Goal: Task Accomplishment & Management: Manage account settings

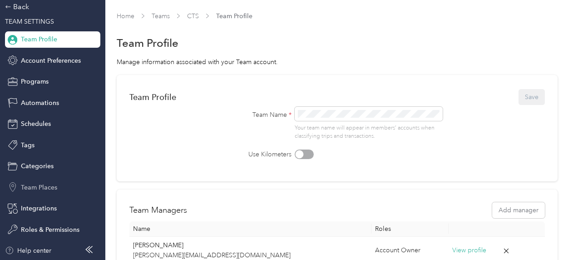
scroll to position [1, 0]
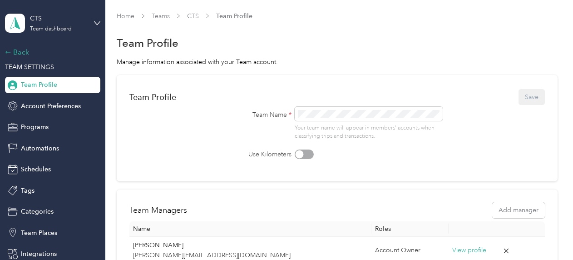
click at [22, 49] on div "Back" at bounding box center [50, 52] width 91 height 11
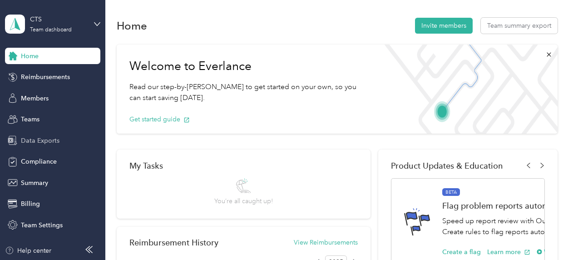
click at [54, 144] on span "Data Exports" at bounding box center [40, 141] width 39 height 10
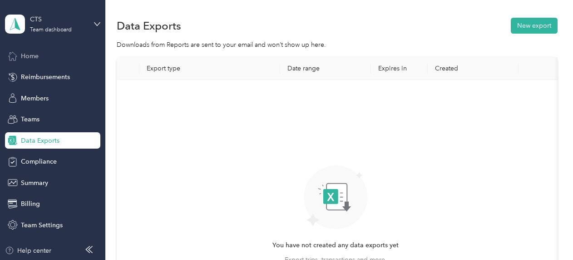
click at [43, 57] on div "Home" at bounding box center [52, 56] width 95 height 16
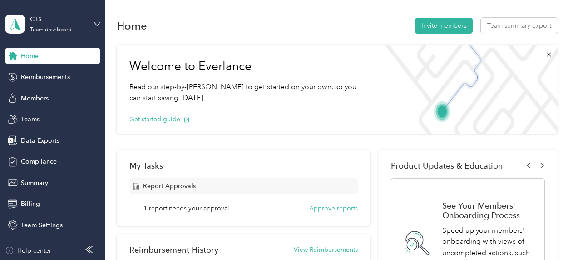
scroll to position [45, 0]
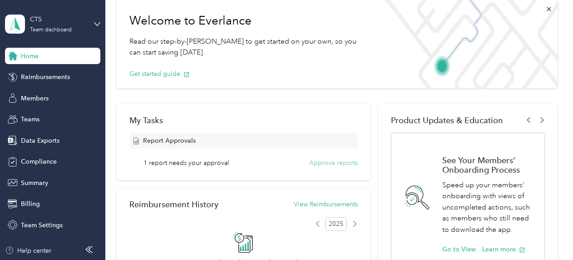
click at [327, 163] on button "Approve reports" at bounding box center [333, 163] width 49 height 10
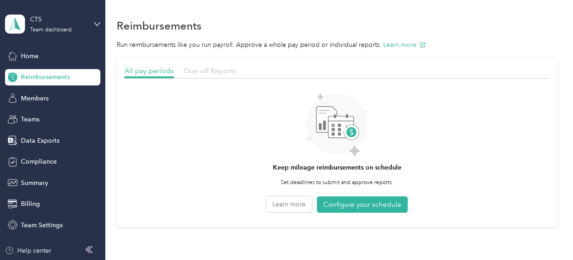
click at [216, 67] on span "One-off Reports" at bounding box center [209, 70] width 53 height 9
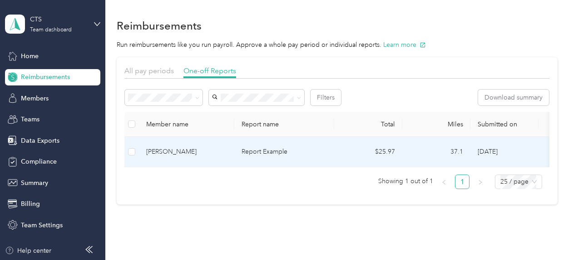
click at [360, 145] on td "$25.97" at bounding box center [368, 152] width 68 height 30
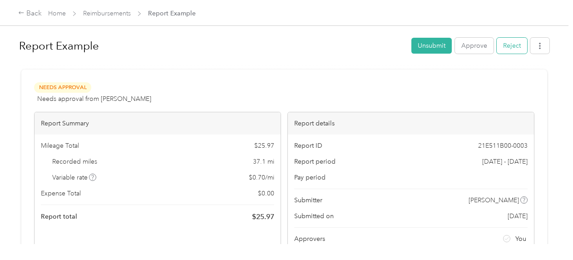
click at [516, 48] on button "Reject" at bounding box center [511, 46] width 30 height 16
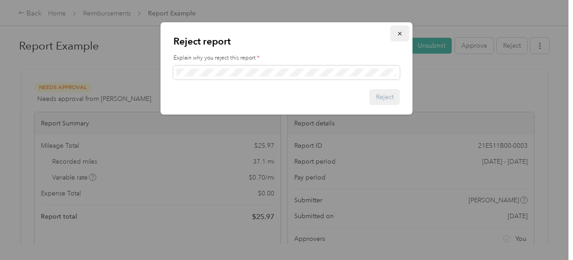
click at [398, 33] on icon "button" at bounding box center [400, 34] width 4 height 4
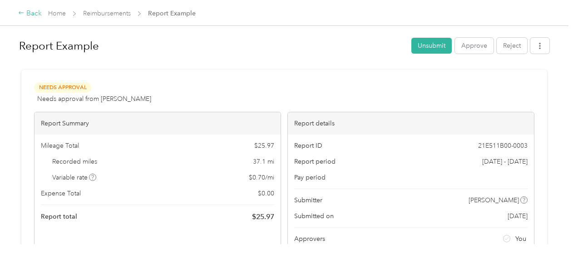
click at [29, 14] on div "Back" at bounding box center [30, 13] width 24 height 11
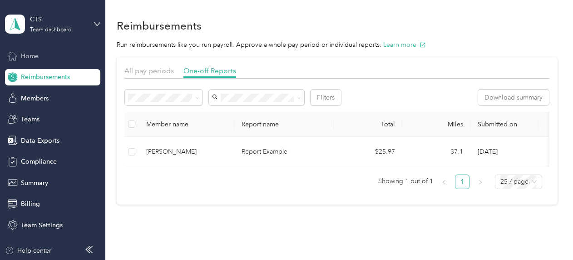
click at [34, 56] on span "Home" at bounding box center [30, 56] width 18 height 10
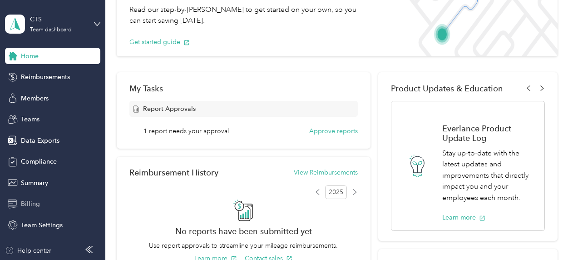
scroll to position [91, 0]
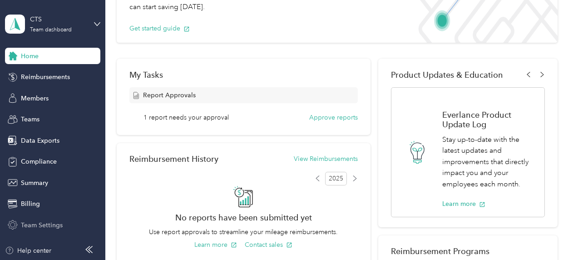
click at [46, 225] on span "Team Settings" at bounding box center [42, 225] width 42 height 10
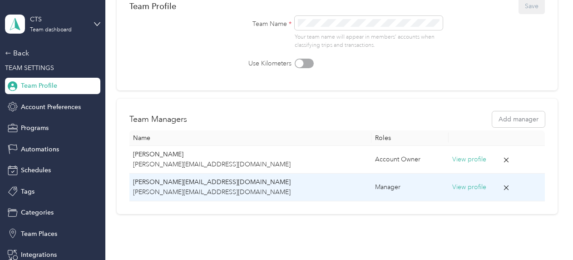
click at [452, 182] on button "View profile" at bounding box center [469, 187] width 34 height 10
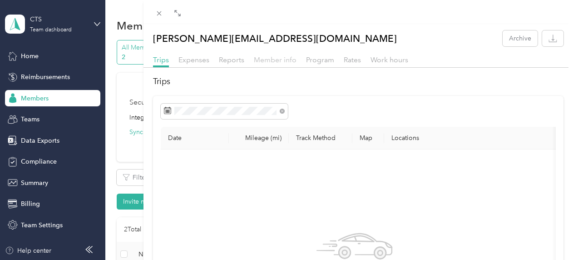
click at [270, 58] on span "Member info" at bounding box center [275, 59] width 43 height 9
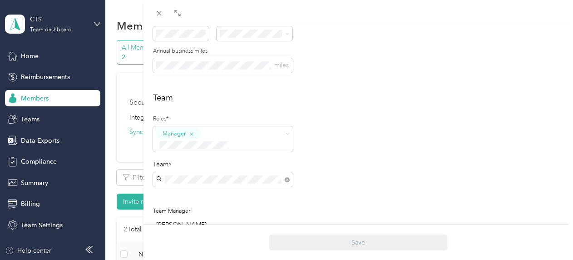
scroll to position [227, 0]
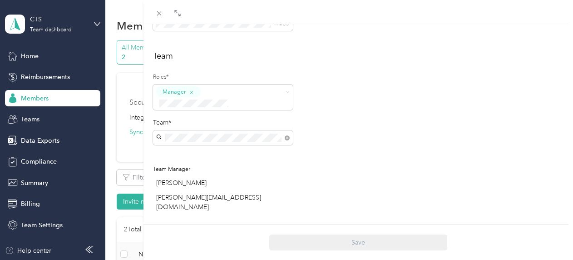
click at [230, 196] on div "Account Owner" at bounding box center [222, 194] width 127 height 11
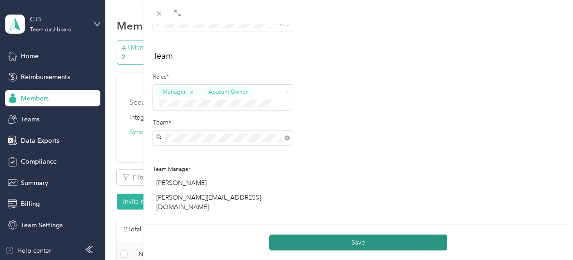
click at [344, 243] on button "Save" at bounding box center [358, 242] width 178 height 16
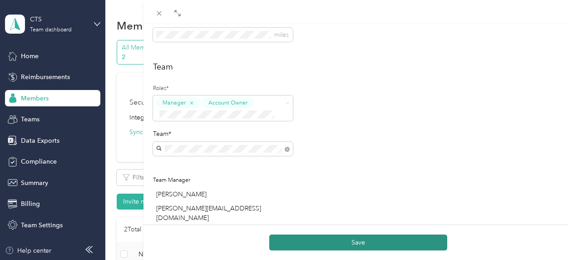
scroll to position [238, 0]
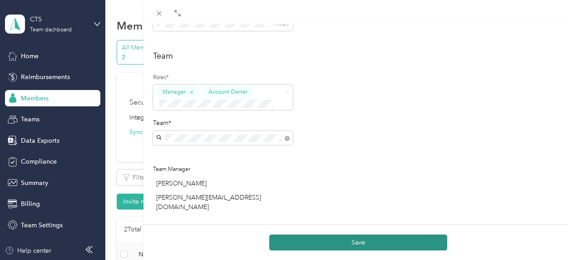
click at [362, 238] on button "Save" at bounding box center [358, 242] width 178 height 16
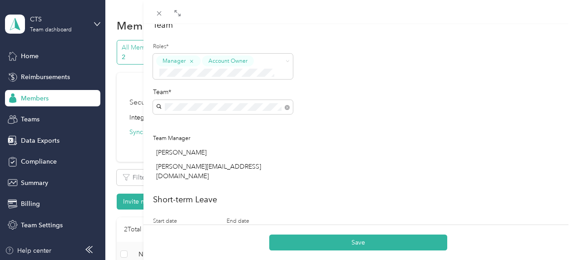
scroll to position [283, 0]
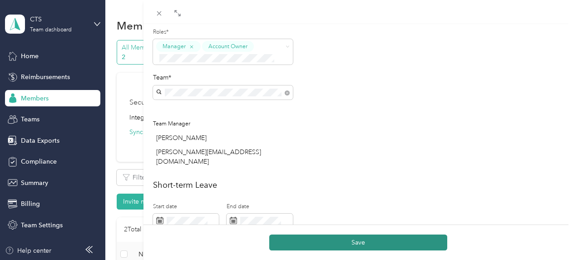
click at [353, 241] on button "Save" at bounding box center [358, 242] width 178 height 16
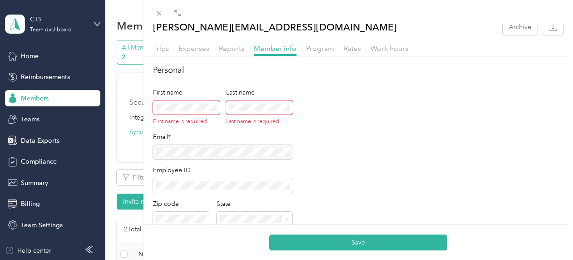
scroll to position [11, 0]
click at [212, 103] on span at bounding box center [186, 108] width 67 height 15
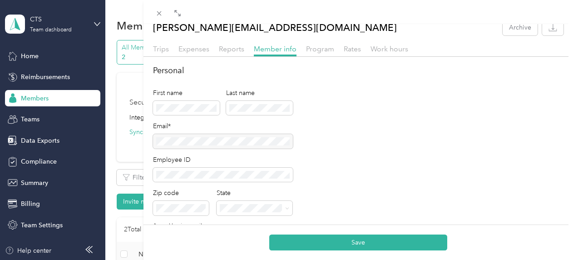
click at [396, 196] on div "Personal First name Last name Email* Employee ID Zip code State Annual business…" at bounding box center [358, 160] width 411 height 193
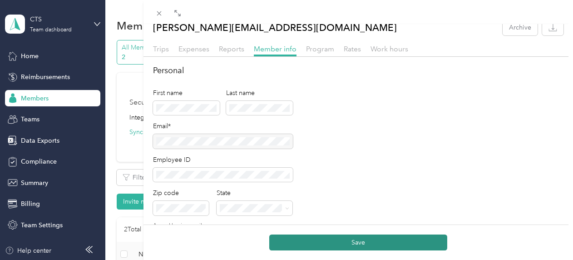
click at [378, 239] on button "Save" at bounding box center [358, 242] width 178 height 16
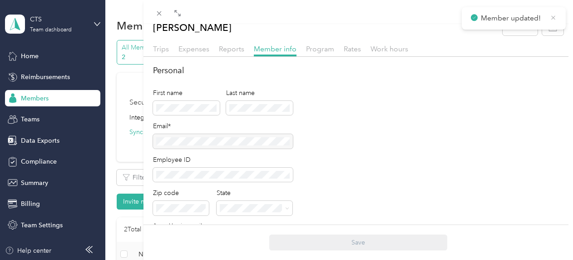
click at [554, 18] on icon at bounding box center [553, 18] width 7 height 8
click at [113, 70] on div "[PERSON_NAME] Archive Trips Expenses Reports Member info Program Rates Work hou…" at bounding box center [286, 130] width 573 height 260
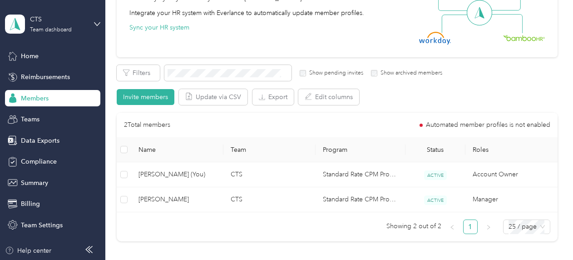
scroll to position [91, 0]
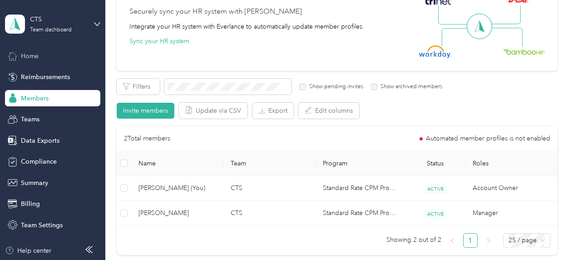
click at [15, 54] on icon at bounding box center [13, 56] width 10 height 10
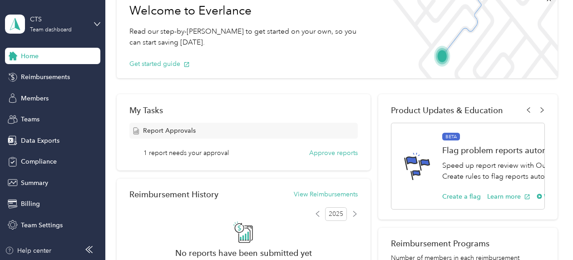
scroll to position [91, 0]
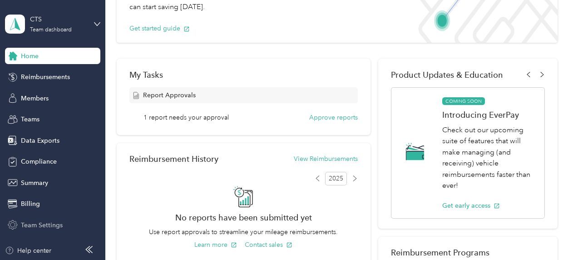
click at [44, 222] on span "Team Settings" at bounding box center [42, 225] width 42 height 10
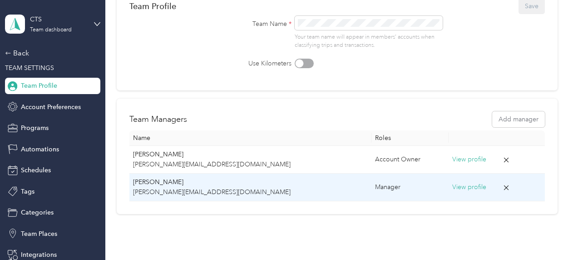
click at [452, 185] on button "View profile" at bounding box center [469, 187] width 34 height 10
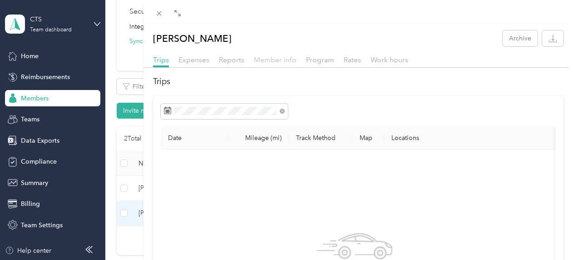
click at [282, 62] on span "Member info" at bounding box center [275, 59] width 43 height 9
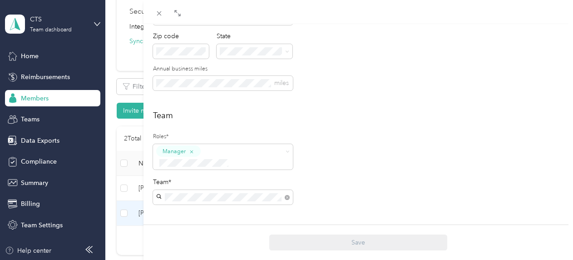
scroll to position [182, 0]
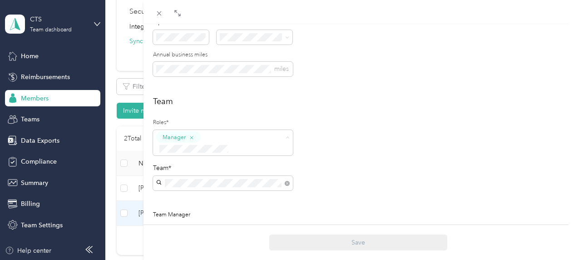
click at [228, 242] on div "Account Owner" at bounding box center [222, 240] width 127 height 11
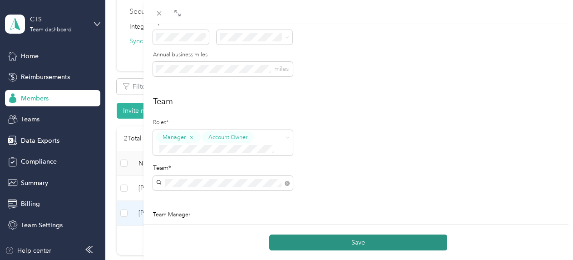
click at [370, 242] on button "Save" at bounding box center [358, 242] width 178 height 16
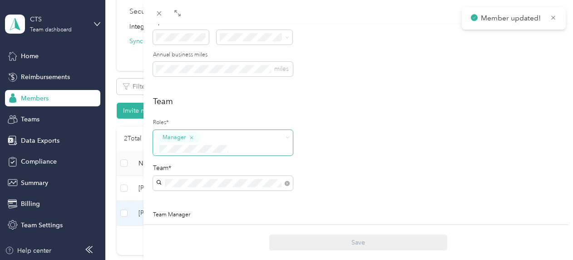
click at [239, 130] on span "Manager" at bounding box center [223, 142] width 140 height 25
click at [224, 238] on div "Account Owner" at bounding box center [222, 240] width 127 height 11
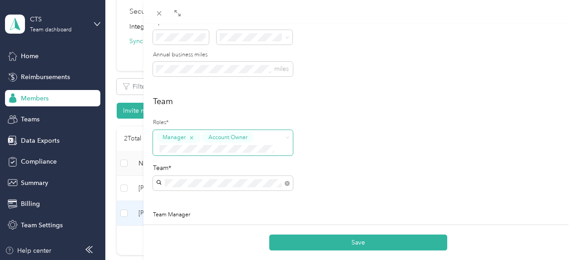
click at [191, 136] on icon "button" at bounding box center [190, 136] width 5 height 5
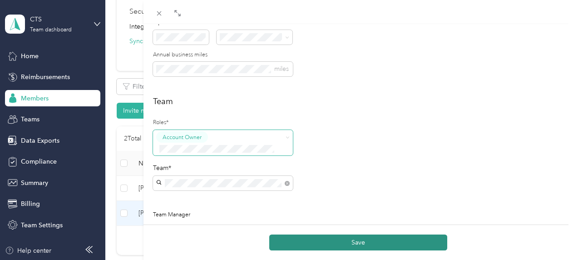
click at [333, 244] on button "Save" at bounding box center [358, 242] width 178 height 16
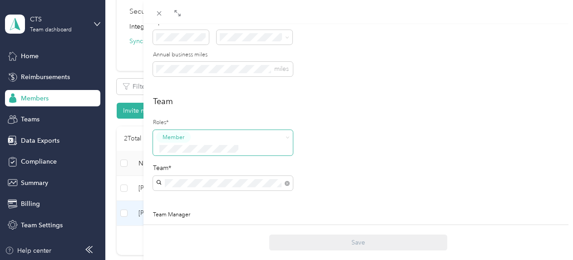
click at [385, 171] on div "Team Roles* Member Team* Team Manager [PERSON_NAME]" at bounding box center [358, 166] width 411 height 142
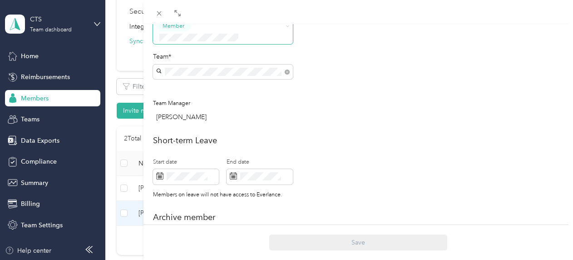
scroll to position [241, 0]
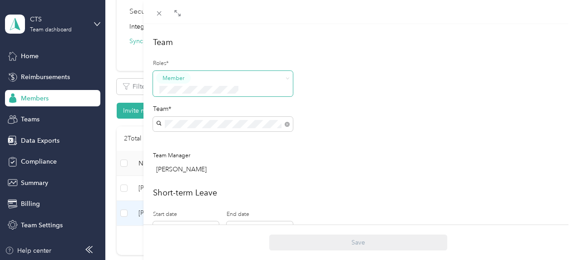
click at [289, 72] on span "Member" at bounding box center [223, 83] width 140 height 25
click at [231, 144] on div "Manager" at bounding box center [222, 146] width 127 height 11
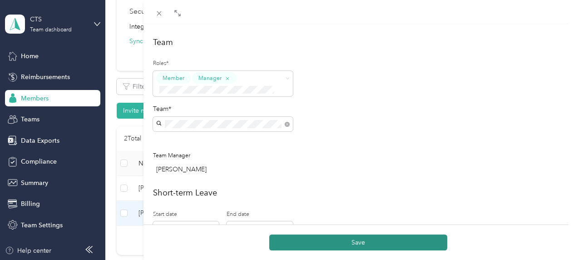
click at [366, 240] on button "Save" at bounding box center [358, 242] width 178 height 16
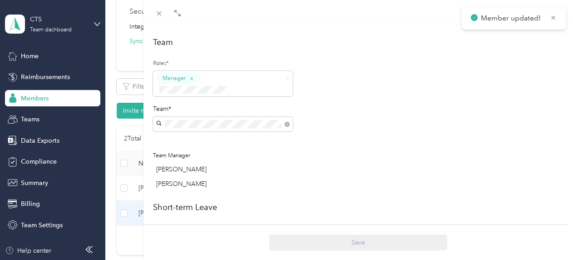
click at [110, 126] on div "[PERSON_NAME] Archive Trips Expenses Reports Member info Program Rates Work hou…" at bounding box center [286, 130] width 573 height 260
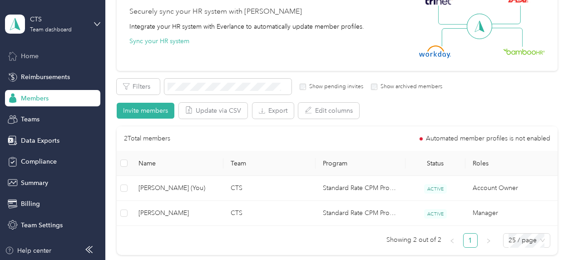
click at [24, 52] on span "Home" at bounding box center [30, 56] width 18 height 10
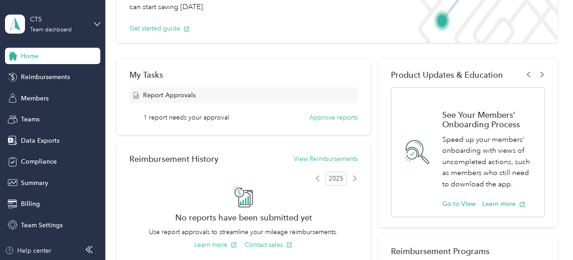
scroll to position [45, 0]
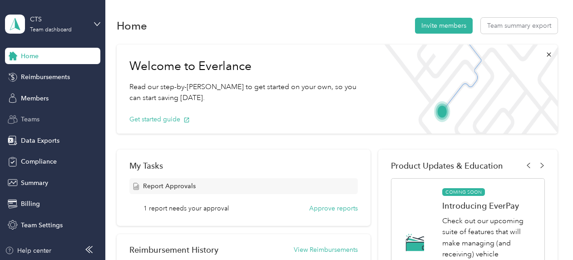
click at [57, 121] on div "Teams" at bounding box center [52, 119] width 95 height 16
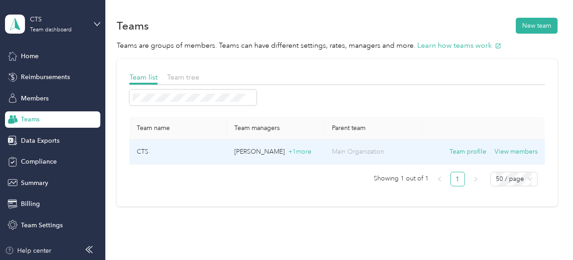
click at [303, 152] on p "[PERSON_NAME] + 1 more" at bounding box center [275, 152] width 83 height 10
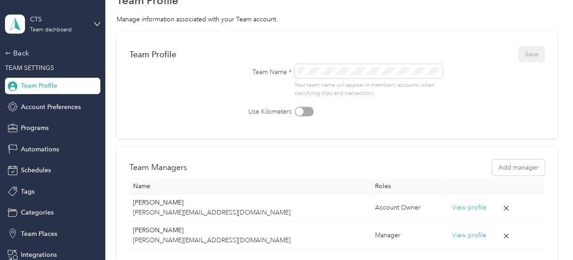
scroll to position [91, 0]
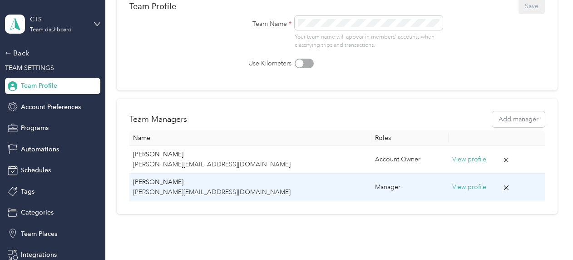
click at [216, 182] on p "[PERSON_NAME]" at bounding box center [250, 182] width 235 height 10
click at [375, 187] on div "Manager" at bounding box center [410, 187] width 70 height 10
click at [452, 187] on button "View profile" at bounding box center [469, 187] width 34 height 10
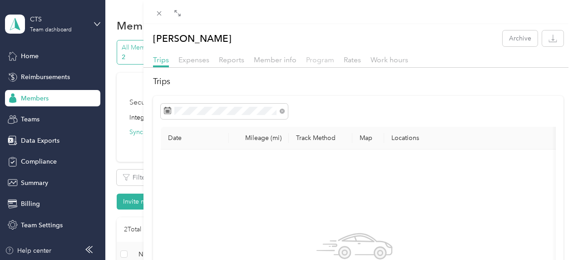
click at [320, 62] on span "Program" at bounding box center [320, 59] width 28 height 9
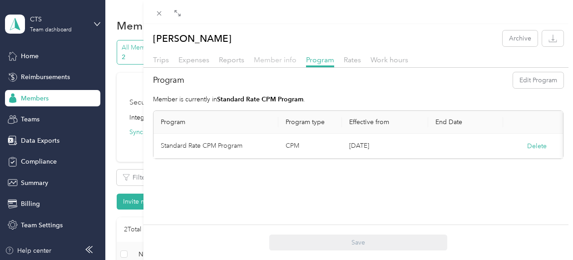
click at [254, 62] on span "Member info" at bounding box center [275, 59] width 43 height 9
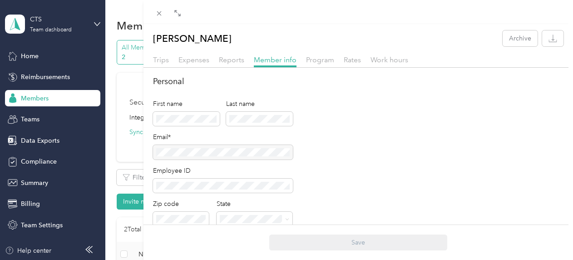
scroll to position [227, 0]
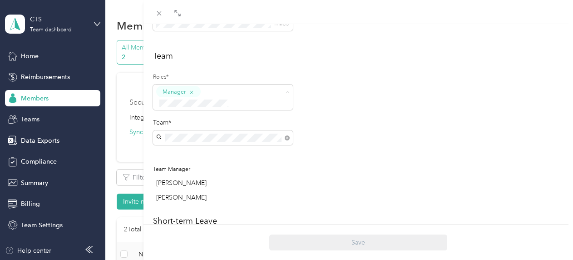
click at [203, 178] on button "Super Admin" at bounding box center [182, 177] width 46 height 11
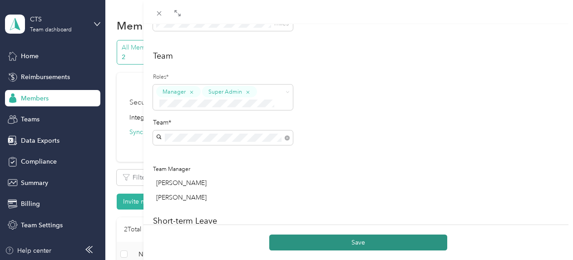
click at [380, 241] on button "Save" at bounding box center [358, 242] width 178 height 16
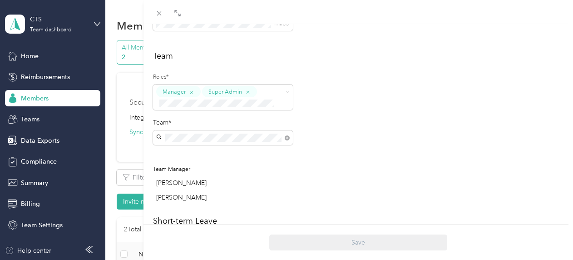
scroll to position [363, 0]
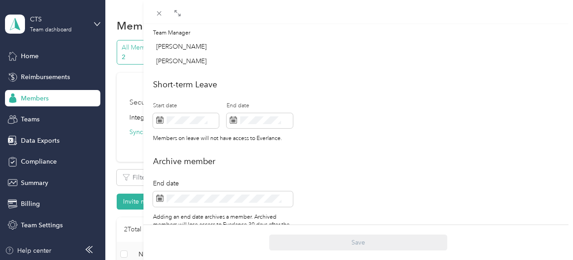
click at [109, 151] on div "[PERSON_NAME] Archive Trips Expenses Reports Member info Program Rates Work hou…" at bounding box center [286, 130] width 573 height 260
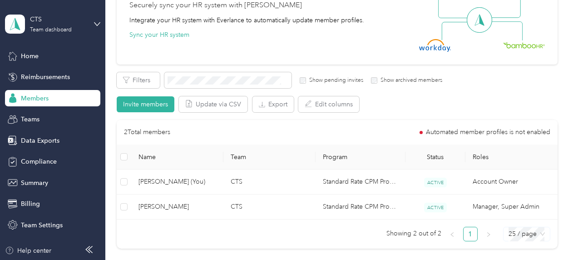
scroll to position [182, 0]
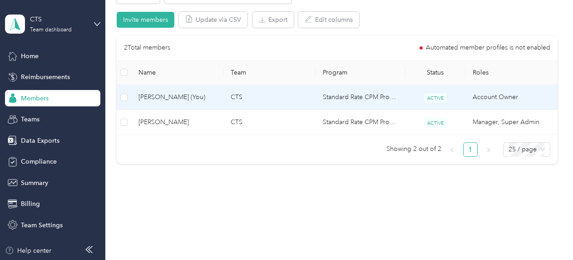
click at [519, 96] on td "Account Owner" at bounding box center [511, 97] width 92 height 25
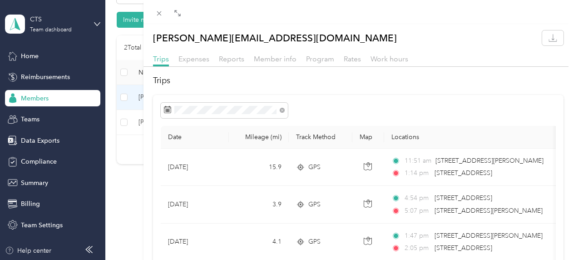
click at [119, 175] on div "[PERSON_NAME][EMAIL_ADDRESS][DOMAIN_NAME] Trips Expenses Reports Member info Pr…" at bounding box center [286, 130] width 573 height 260
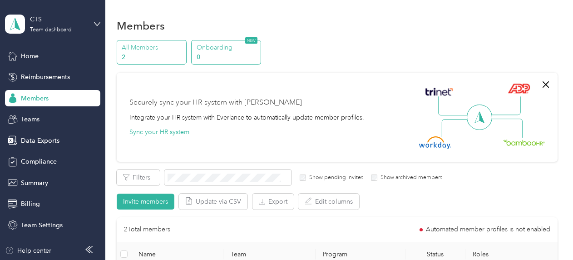
click at [252, 46] on p "Onboarding" at bounding box center [227, 48] width 62 height 10
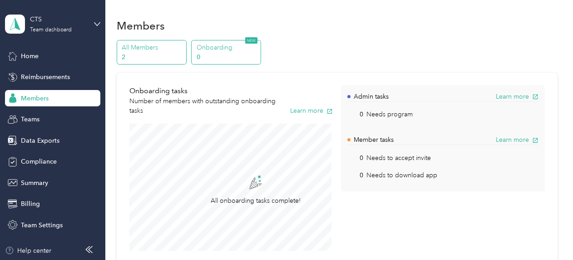
click at [170, 48] on p "All Members" at bounding box center [153, 48] width 62 height 10
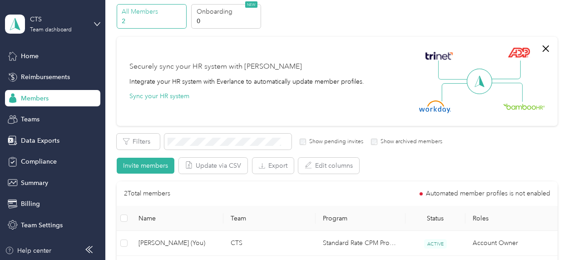
scroll to position [136, 0]
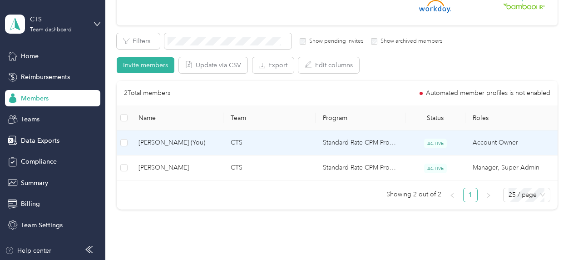
click at [269, 146] on td "CTS" at bounding box center [269, 142] width 92 height 25
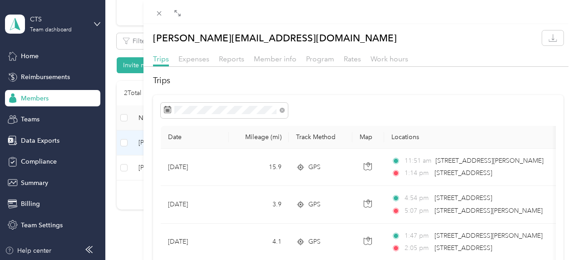
click at [277, 54] on div "Member info" at bounding box center [275, 59] width 43 height 11
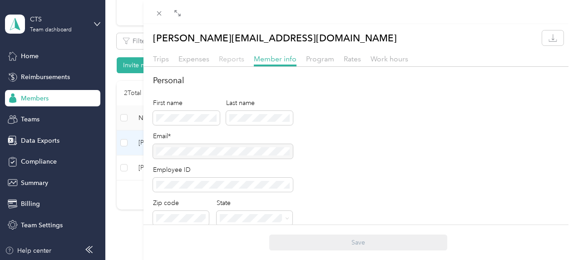
click at [236, 59] on span "Reports" at bounding box center [231, 58] width 25 height 9
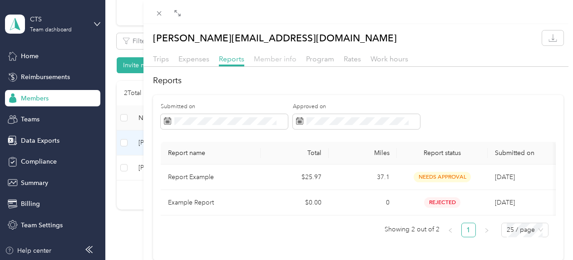
click at [276, 55] on span "Member info" at bounding box center [275, 58] width 43 height 9
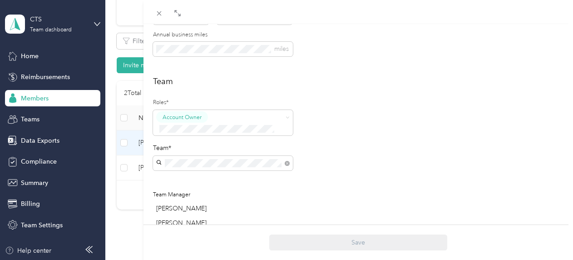
scroll to position [227, 0]
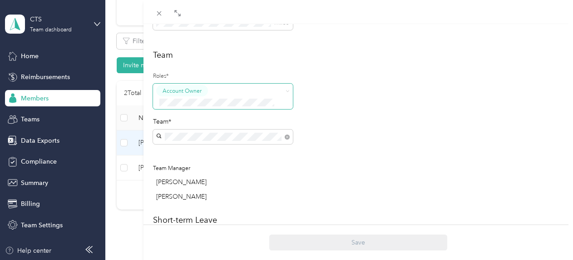
click at [239, 98] on span at bounding box center [217, 103] width 122 height 10
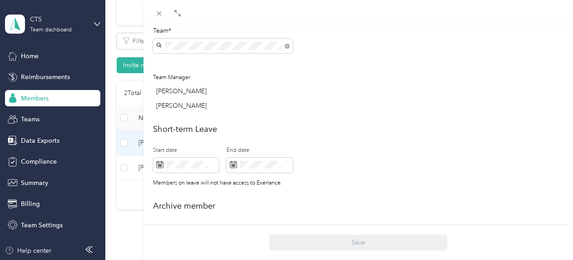
click at [325, 123] on h2 "Short-term Leave" at bounding box center [358, 129] width 411 height 12
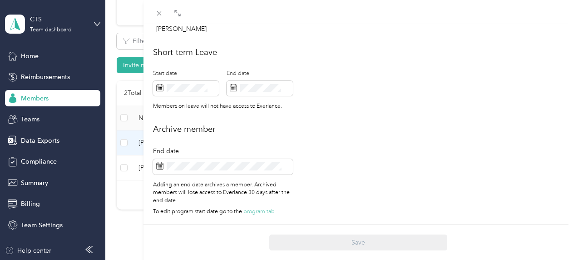
scroll to position [401, 0]
click at [116, 202] on div "rheanna@calltosafety.org Trips Expenses Reports Member info Program Rates Work …" at bounding box center [286, 130] width 573 height 260
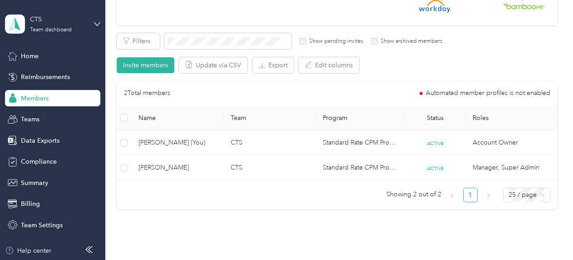
scroll to position [378, 0]
click at [49, 222] on span "Team Settings" at bounding box center [42, 225] width 42 height 10
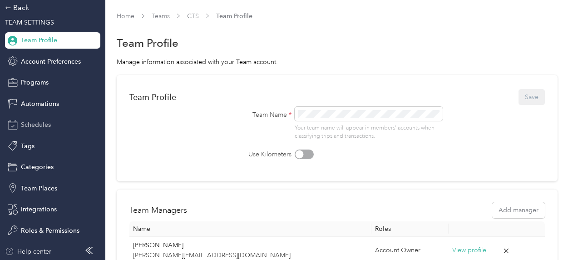
scroll to position [46, 0]
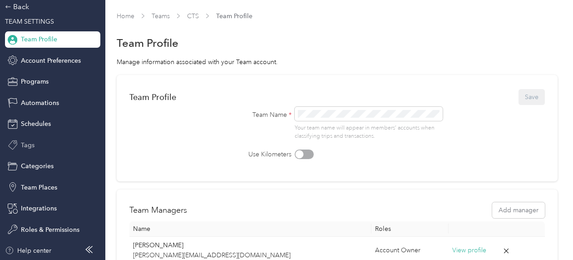
click at [45, 143] on div "Tags" at bounding box center [52, 145] width 95 height 16
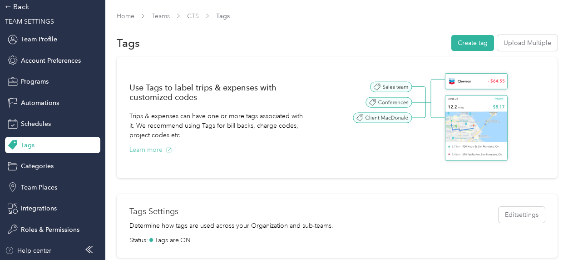
click at [161, 151] on button "Learn more" at bounding box center [150, 150] width 43 height 10
click at [39, 166] on span "Categories" at bounding box center [37, 166] width 33 height 10
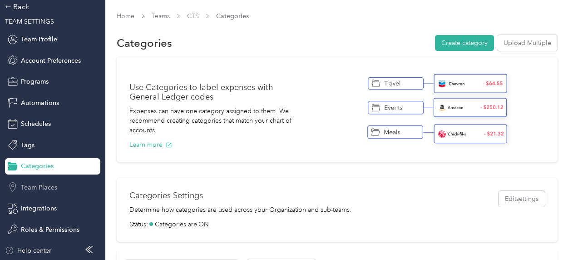
click at [27, 186] on span "Team Places" at bounding box center [39, 187] width 36 height 10
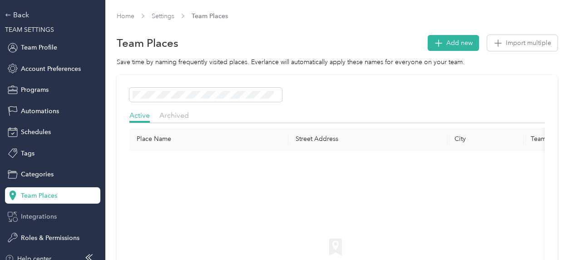
scroll to position [46, 0]
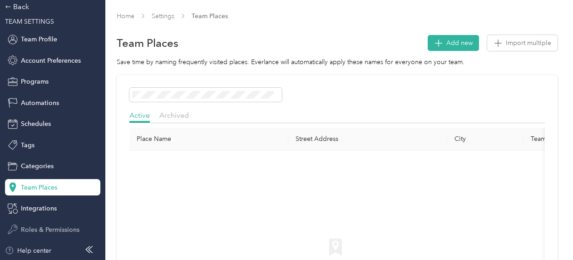
click at [56, 225] on span "Roles & Permissions" at bounding box center [50, 230] width 59 height 10
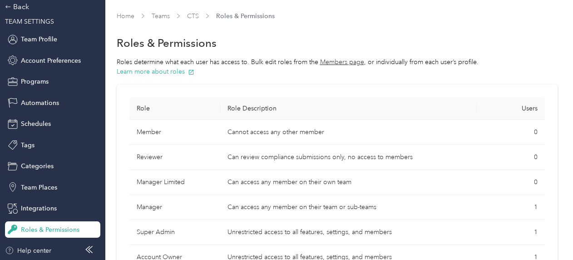
click at [348, 61] on button "Members page" at bounding box center [342, 62] width 44 height 10
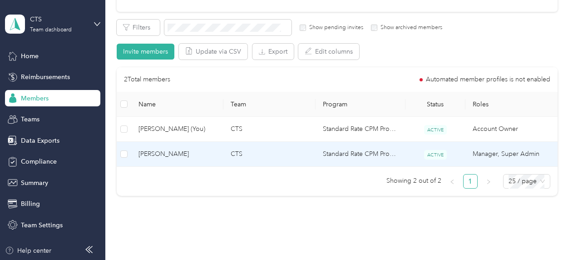
scroll to position [136, 0]
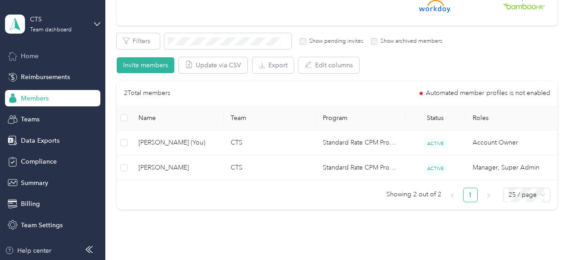
click at [28, 54] on span "Home" at bounding box center [30, 56] width 18 height 10
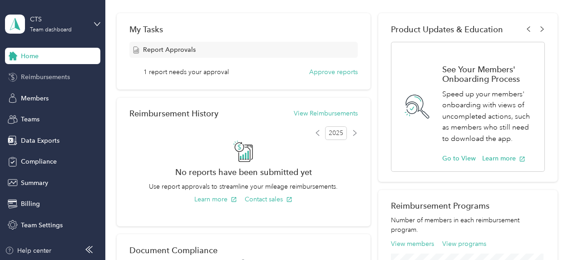
click at [53, 73] on span "Reimbursements" at bounding box center [45, 77] width 49 height 10
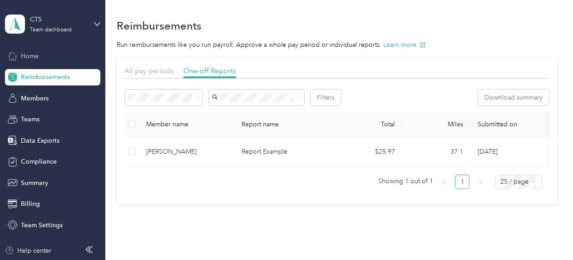
click at [47, 54] on div "Home" at bounding box center [52, 56] width 95 height 16
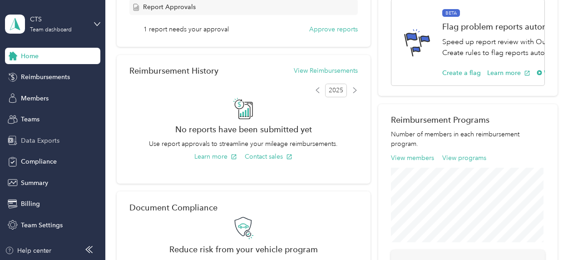
scroll to position [182, 0]
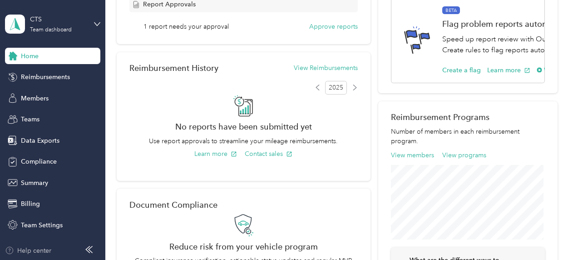
click at [41, 248] on div "Help center" at bounding box center [28, 251] width 46 height 10
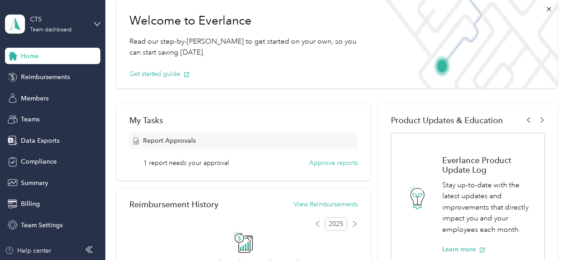
scroll to position [0, 0]
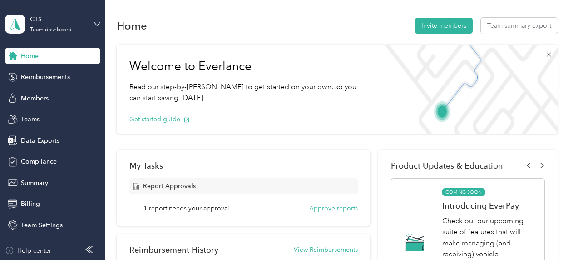
click at [546, 54] on icon at bounding box center [548, 55] width 4 height 4
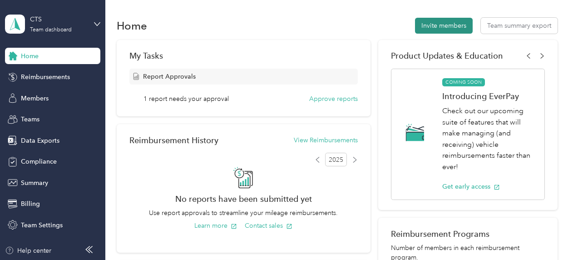
click at [427, 28] on button "Invite members" at bounding box center [444, 26] width 58 height 16
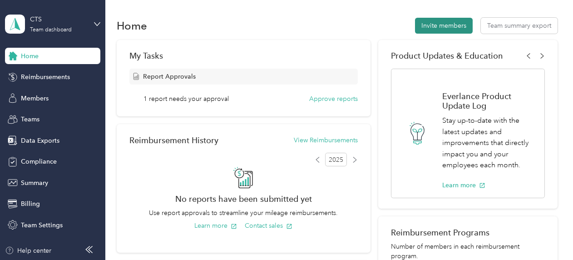
click at [440, 26] on button "Invite members" at bounding box center [444, 26] width 58 height 16
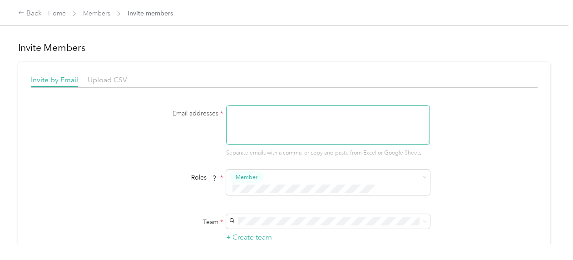
click at [297, 113] on textarea at bounding box center [328, 124] width 204 height 39
type textarea "b"
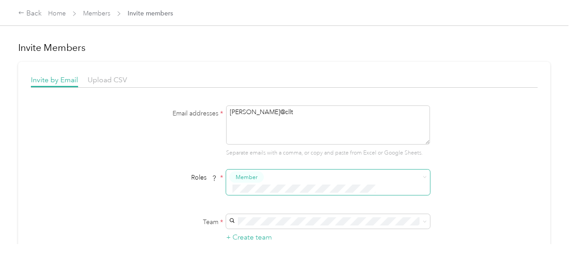
type textarea "drey@cllt"
click at [517, 124] on div "Email addresses * drey@cllt Separate emails with a comma, or copy and paste fro…" at bounding box center [284, 214] width 506 height 218
click at [475, 167] on div "Email addresses * drey@cllt Separate emails with a comma, or copy and paste fro…" at bounding box center [284, 214] width 506 height 218
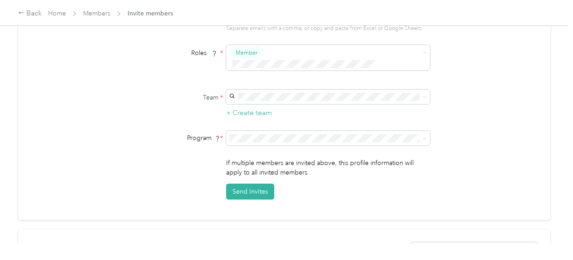
scroll to position [136, 0]
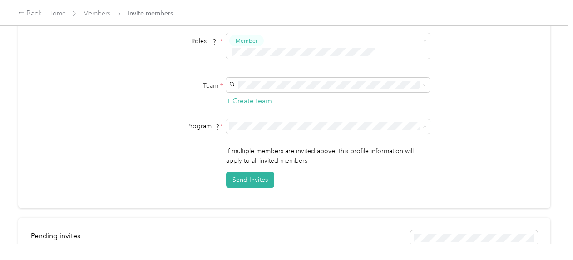
click at [452, 106] on form "Email addresses * drey@cllt Separate emails with a comma, or copy and paste fro…" at bounding box center [283, 78] width 349 height 218
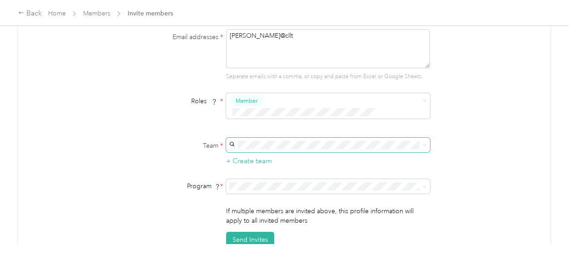
scroll to position [0, 0]
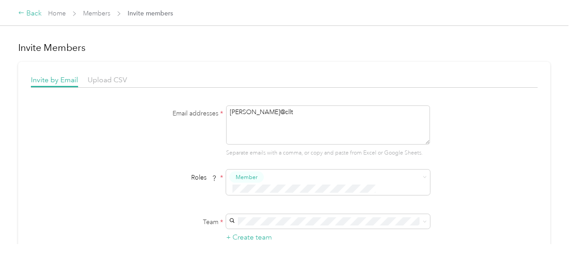
click at [29, 15] on div "Back" at bounding box center [30, 13] width 24 height 11
